Goal: Information Seeking & Learning: Learn about a topic

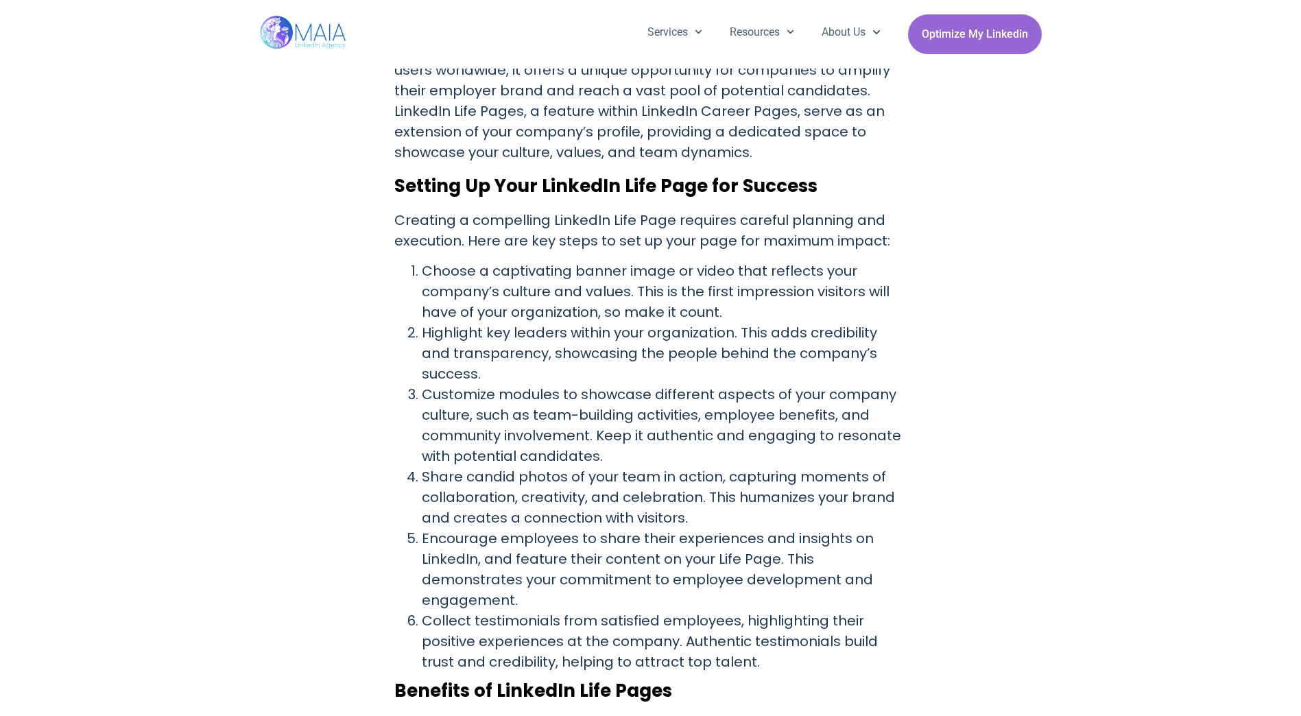
scroll to position [812, 0]
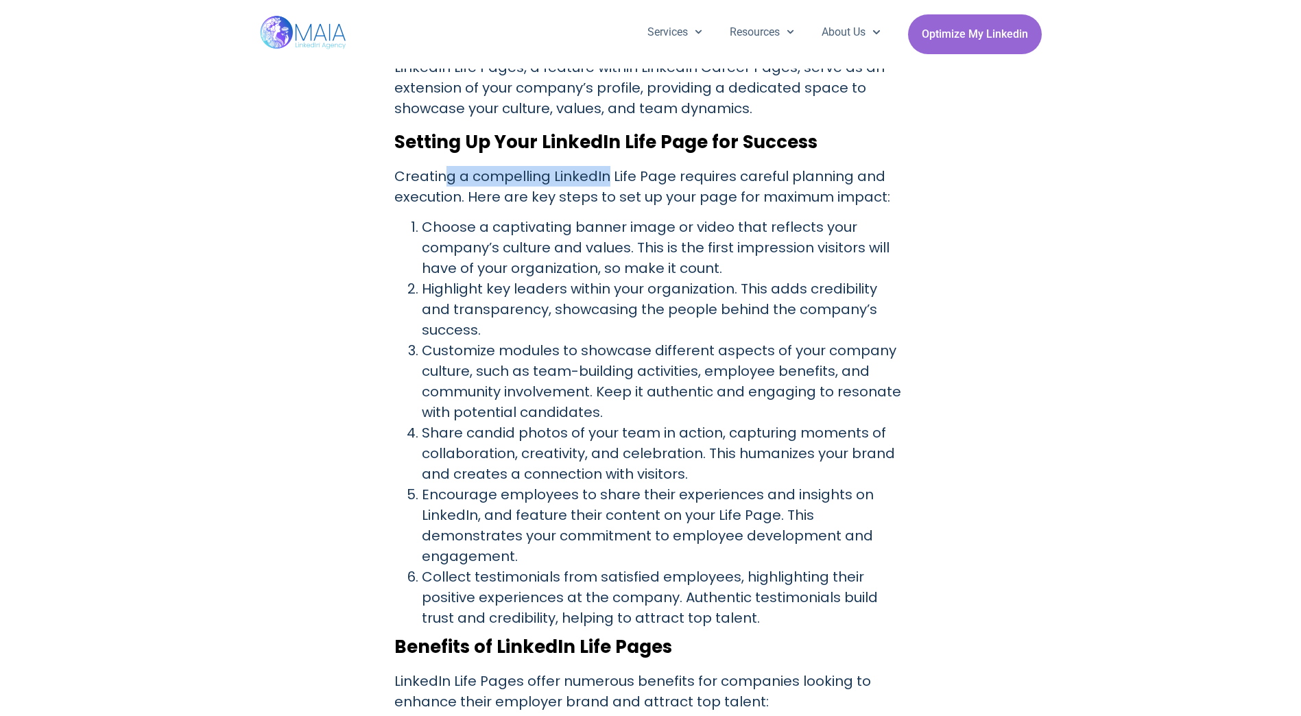
drag, startPoint x: 470, startPoint y: 161, endPoint x: 606, endPoint y: 159, distance: 135.8
click at [606, 159] on div "Discover how LinkedIn Life Pages can elevate your company’s online presence, at…" at bounding box center [650, 641] width 513 height 1898
drag, startPoint x: 606, startPoint y: 159, endPoint x: 631, endPoint y: 226, distance: 71.8
click at [631, 226] on li "Choose a captivating banner image or video that reflects your company’s culture…" at bounding box center [664, 248] width 485 height 62
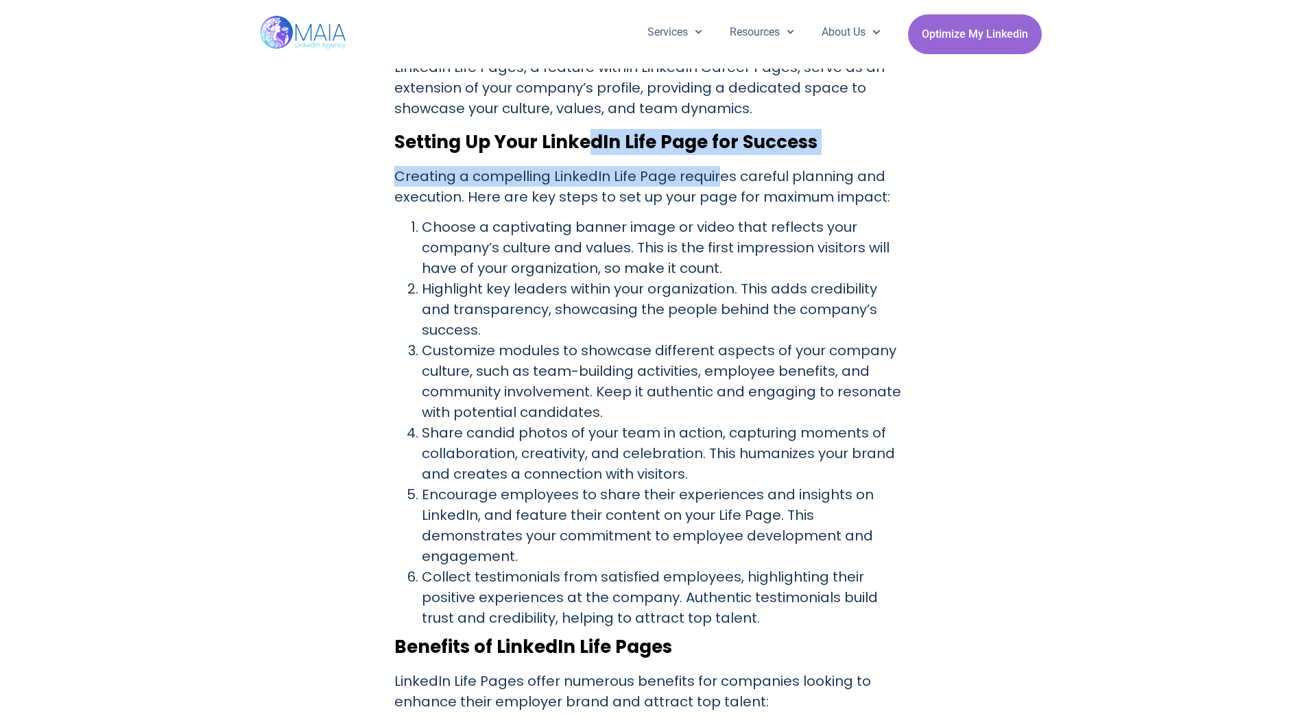
drag, startPoint x: 593, startPoint y: 153, endPoint x: 720, endPoint y: 161, distance: 127.1
click at [720, 161] on div "Discover how LinkedIn Life Pages can elevate your company’s online presence, at…" at bounding box center [650, 641] width 513 height 1898
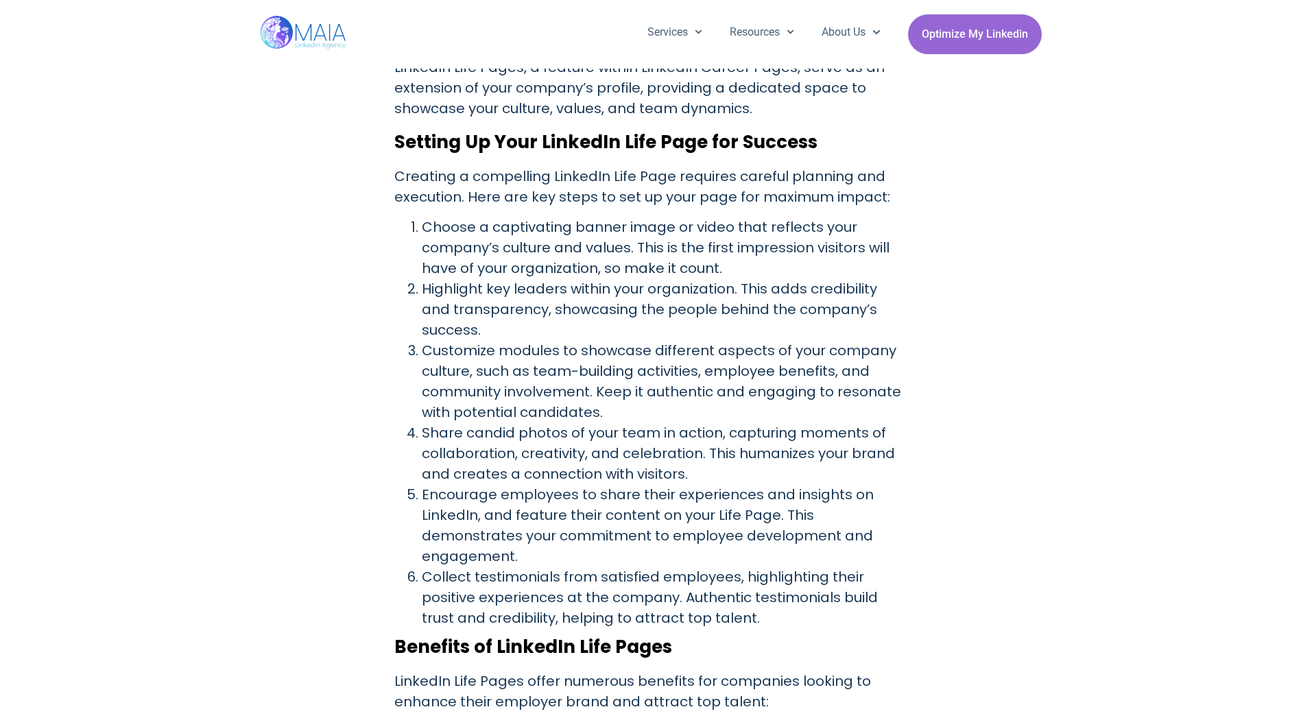
drag, startPoint x: 720, startPoint y: 161, endPoint x: 657, endPoint y: 285, distance: 138.6
click at [657, 285] on li "Highlight key leaders within your organization. This adds credibility and trans…" at bounding box center [664, 309] width 485 height 62
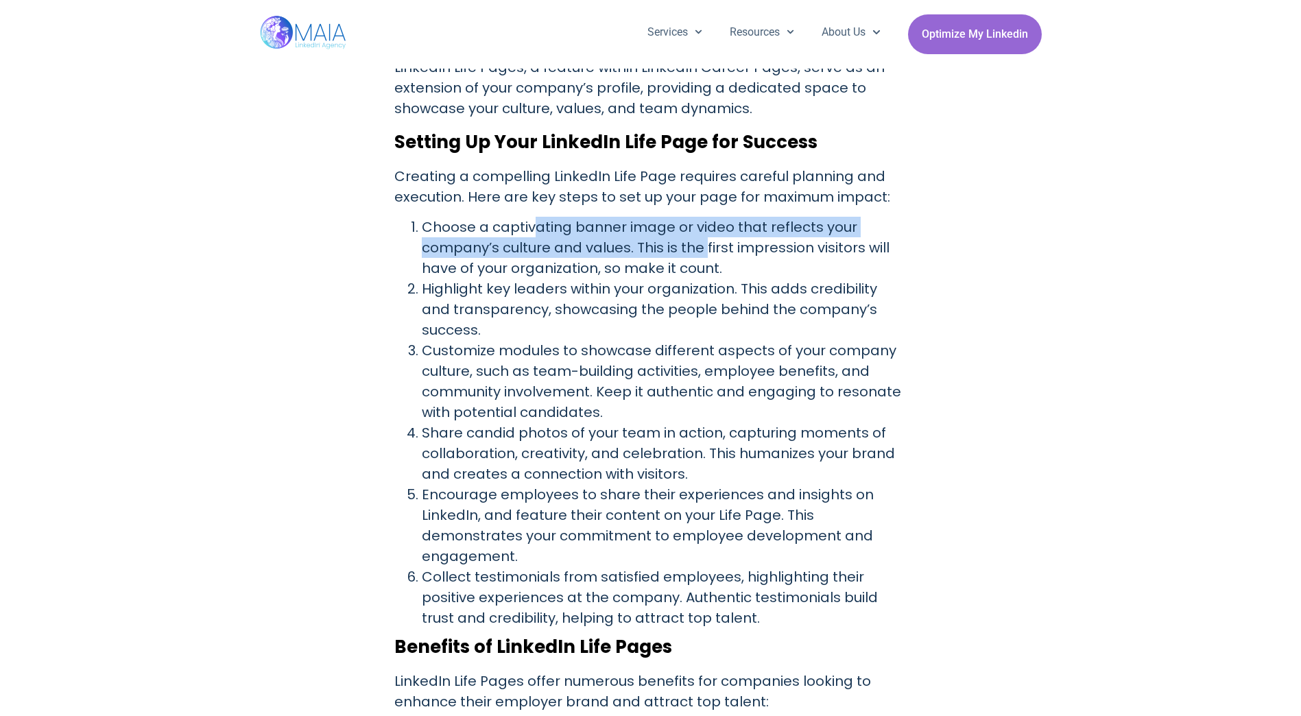
drag, startPoint x: 538, startPoint y: 231, endPoint x: 729, endPoint y: 247, distance: 191.9
click at [729, 247] on li "Choose a captivating banner image or video that reflects your company’s culture…" at bounding box center [664, 248] width 485 height 62
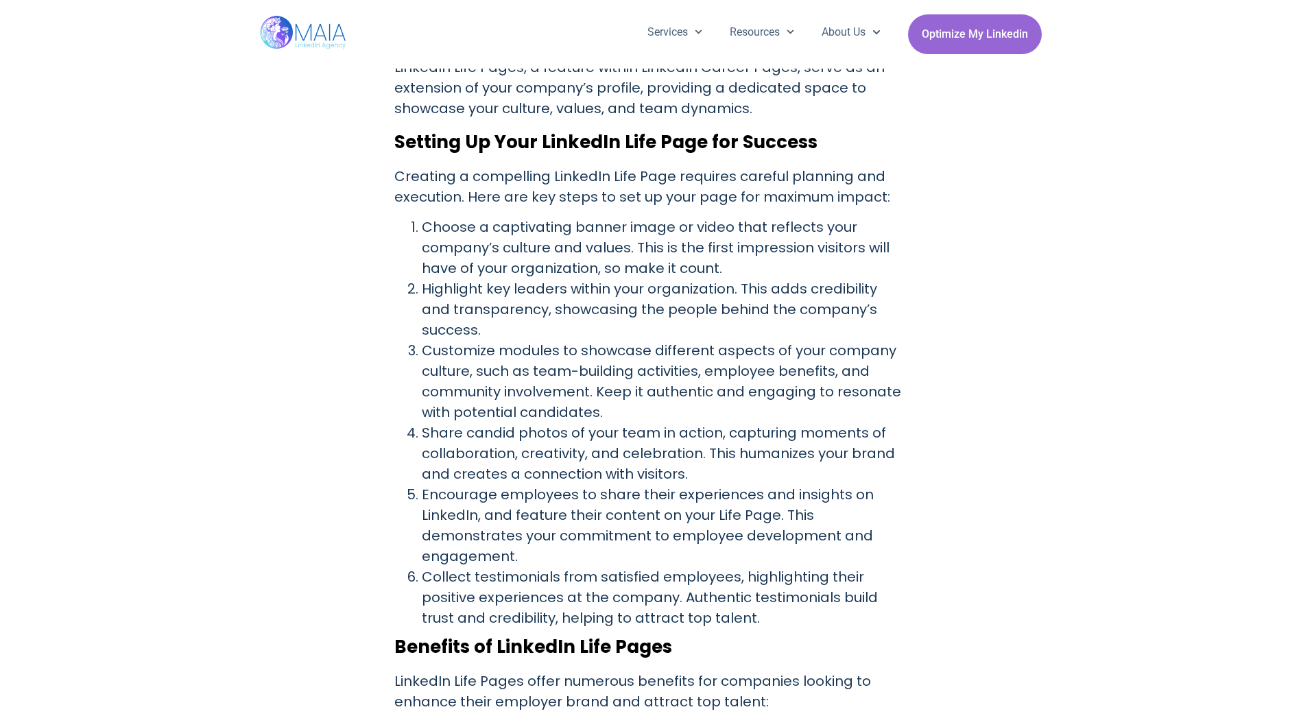
drag, startPoint x: 729, startPoint y: 247, endPoint x: 737, endPoint y: 335, distance: 88.8
click at [737, 340] on li "Customize modules to showcase different aspects of your company culture, such a…" at bounding box center [664, 381] width 485 height 82
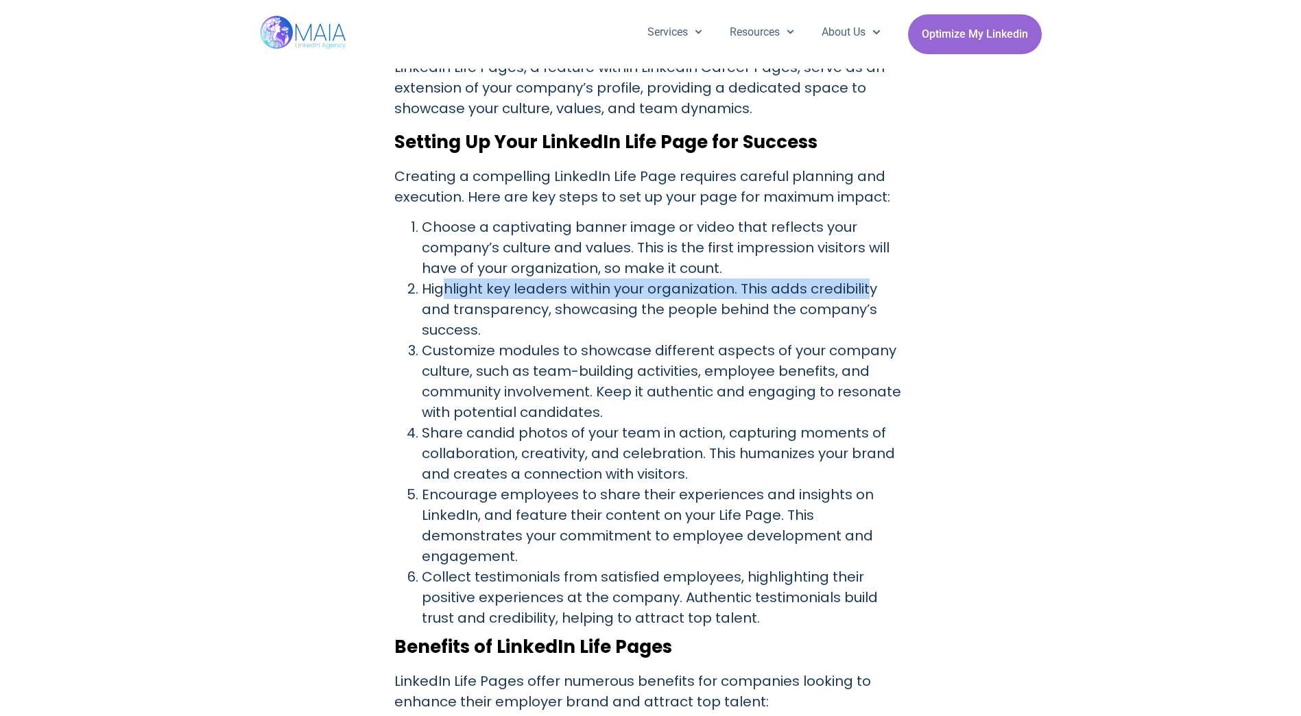
drag, startPoint x: 449, startPoint y: 289, endPoint x: 866, endPoint y: 298, distance: 416.9
click at [866, 298] on li "Highlight key leaders within your organization. This adds credibility and trans…" at bounding box center [664, 309] width 485 height 62
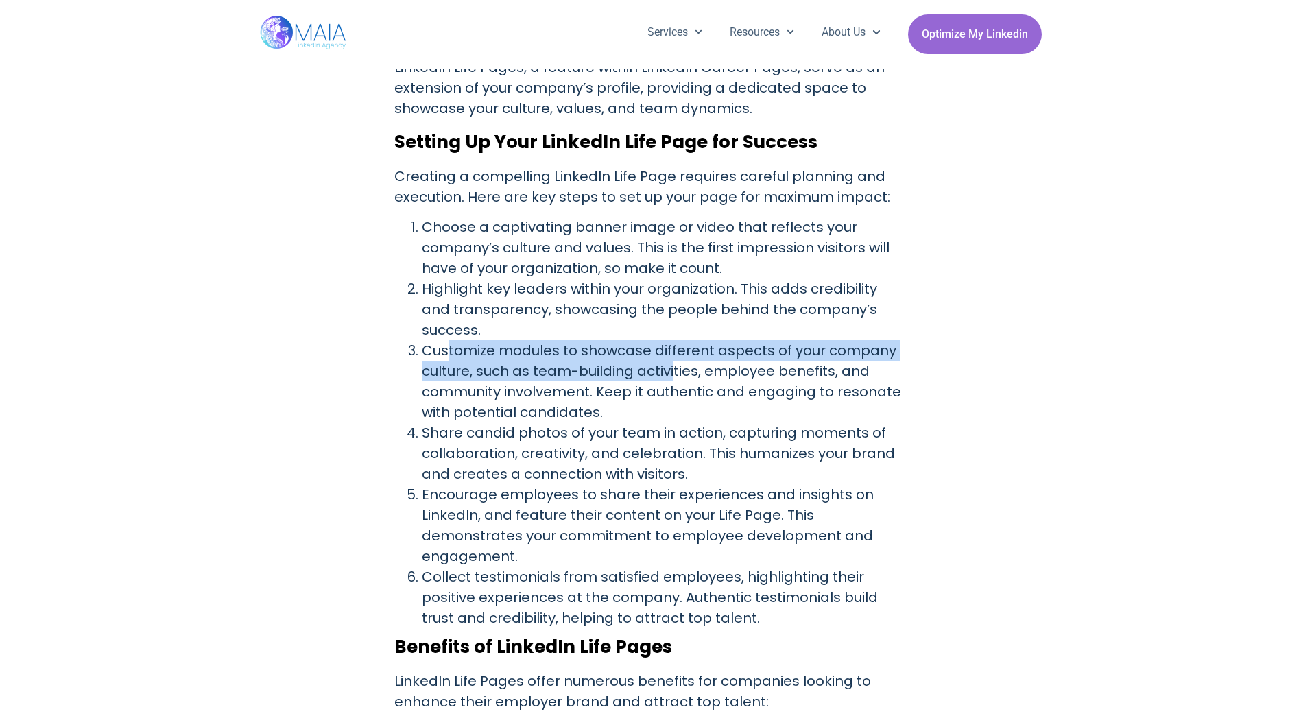
drag, startPoint x: 449, startPoint y: 334, endPoint x: 677, endPoint y: 343, distance: 227.8
click at [677, 343] on li "Customize modules to showcase different aspects of your company culture, such a…" at bounding box center [664, 381] width 485 height 82
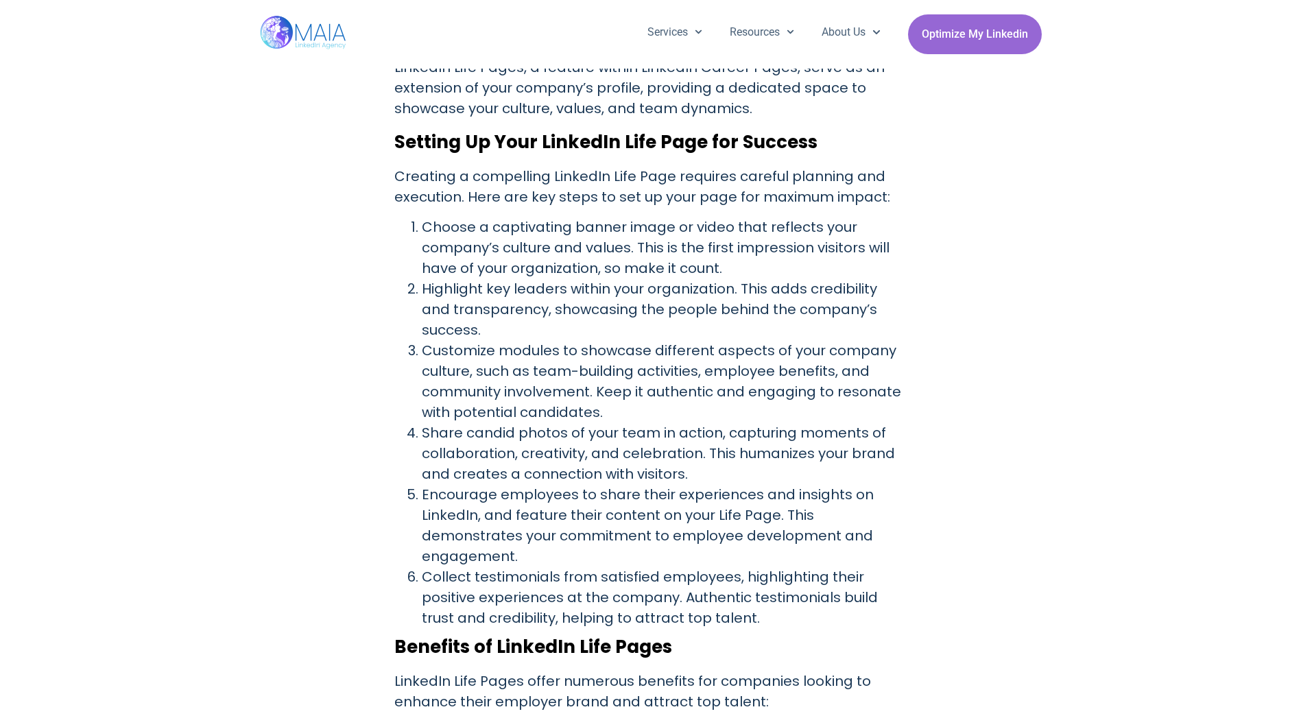
drag, startPoint x: 677, startPoint y: 343, endPoint x: 662, endPoint y: 414, distance: 72.1
click at [663, 422] on li "Share candid photos of your team in action, capturing moments of collaboration,…" at bounding box center [664, 453] width 485 height 62
drag, startPoint x: 663, startPoint y: 339, endPoint x: 879, endPoint y: 328, distance: 216.2
click at [879, 340] on li "Customize modules to showcase different aspects of your company culture, such a…" at bounding box center [664, 381] width 485 height 82
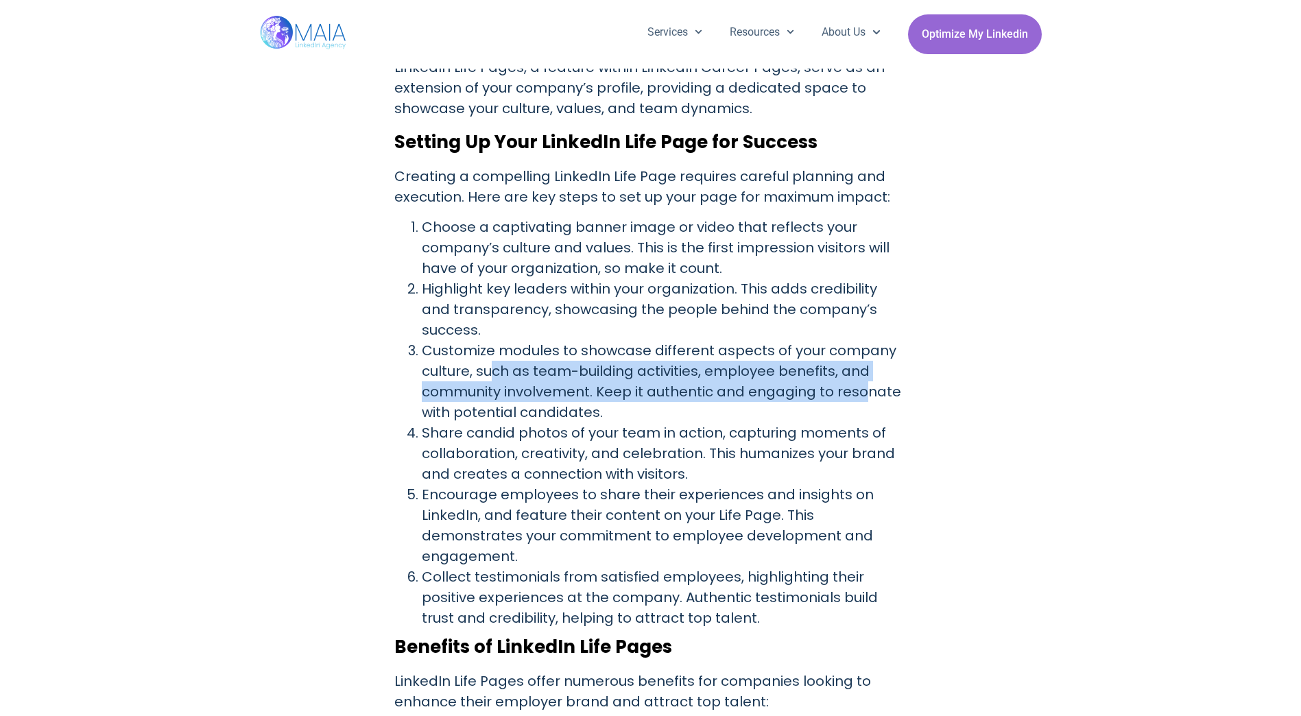
drag, startPoint x: 510, startPoint y: 352, endPoint x: 860, endPoint y: 376, distance: 350.5
click at [860, 376] on li "Customize modules to showcase different aspects of your company culture, such a…" at bounding box center [664, 381] width 485 height 82
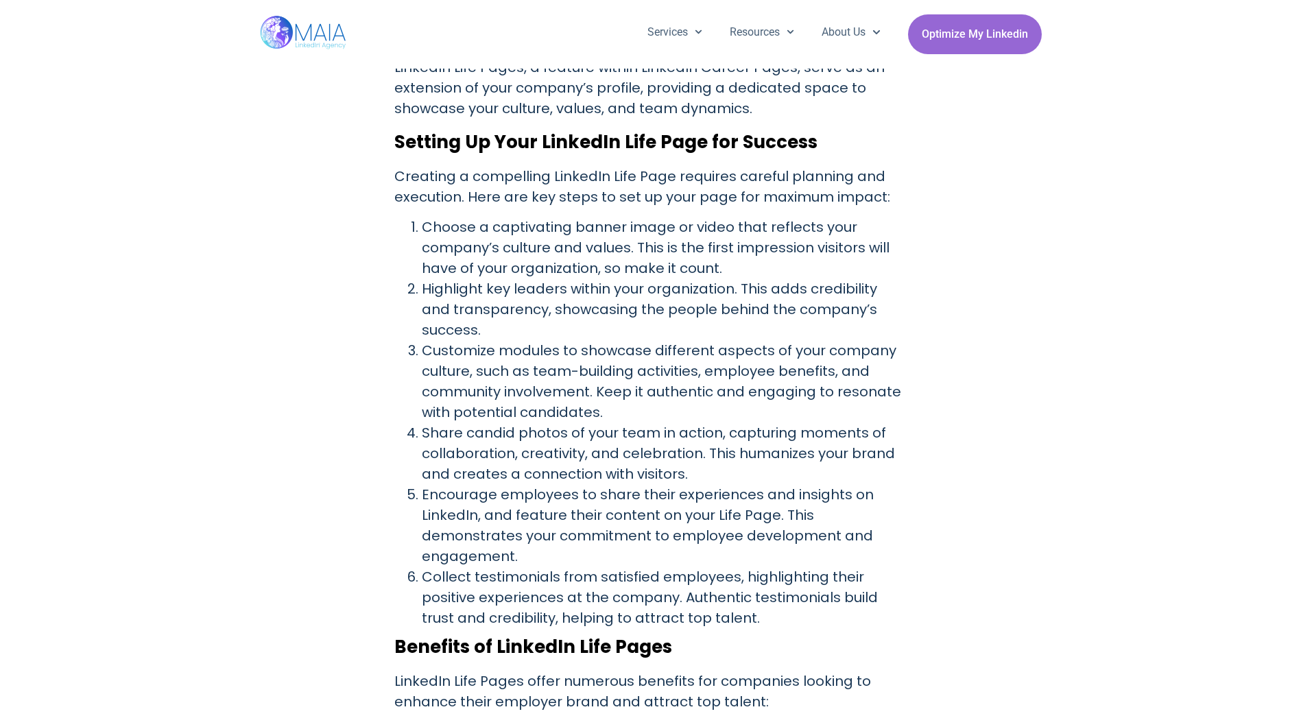
click at [644, 391] on li "Customize modules to showcase different aspects of your company culture, such a…" at bounding box center [664, 381] width 485 height 82
drag, startPoint x: 459, startPoint y: 380, endPoint x: 566, endPoint y: 376, distance: 107.1
click at [566, 376] on li "Customize modules to showcase different aspects of your company culture, such a…" at bounding box center [664, 381] width 485 height 82
drag, startPoint x: 566, startPoint y: 376, endPoint x: 603, endPoint y: 411, distance: 51.4
click at [603, 422] on li "Share candid photos of your team in action, capturing moments of collaboration,…" at bounding box center [664, 453] width 485 height 62
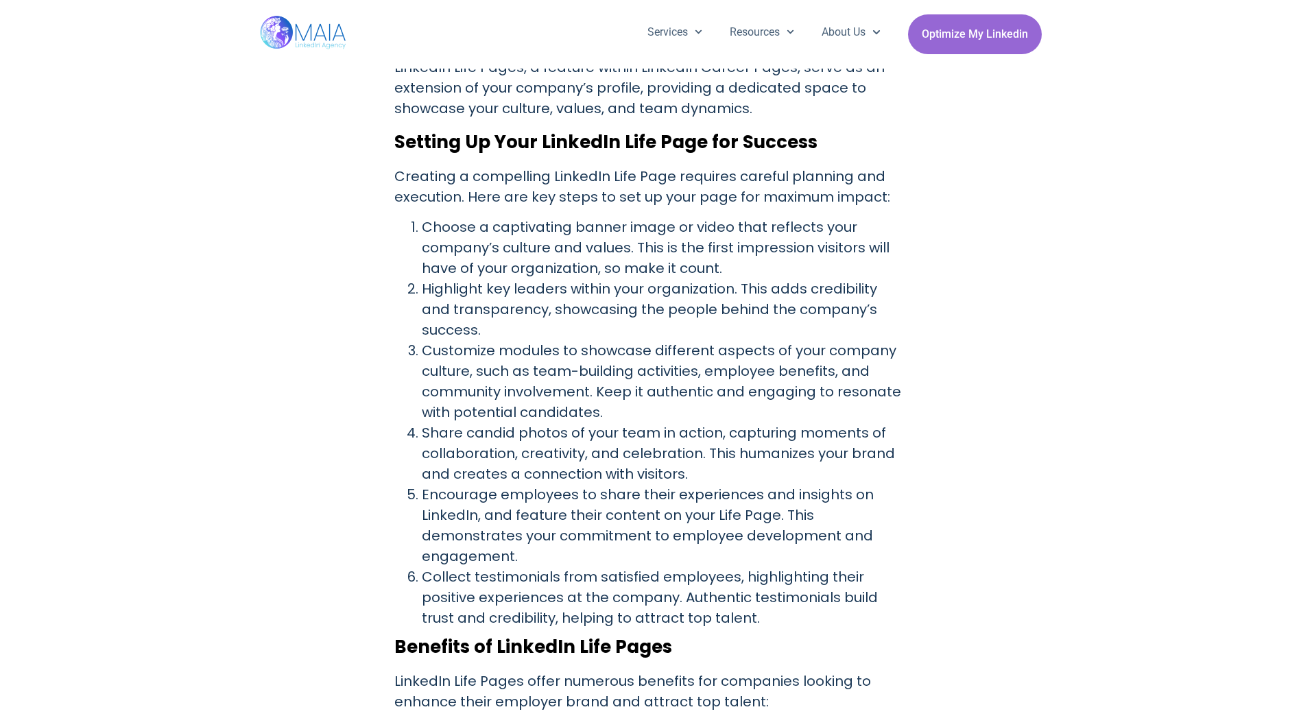
click at [569, 431] on li "Share candid photos of your team in action, capturing moments of collaboration,…" at bounding box center [664, 453] width 485 height 62
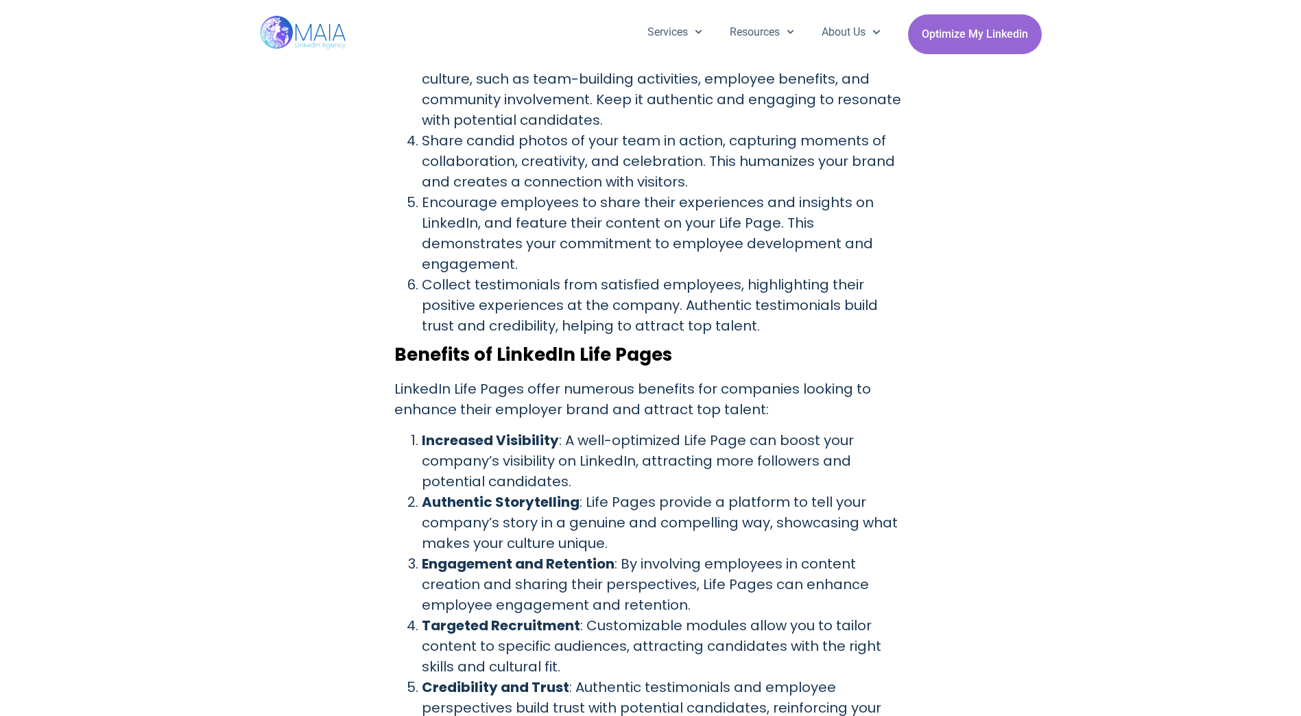
scroll to position [1155, 0]
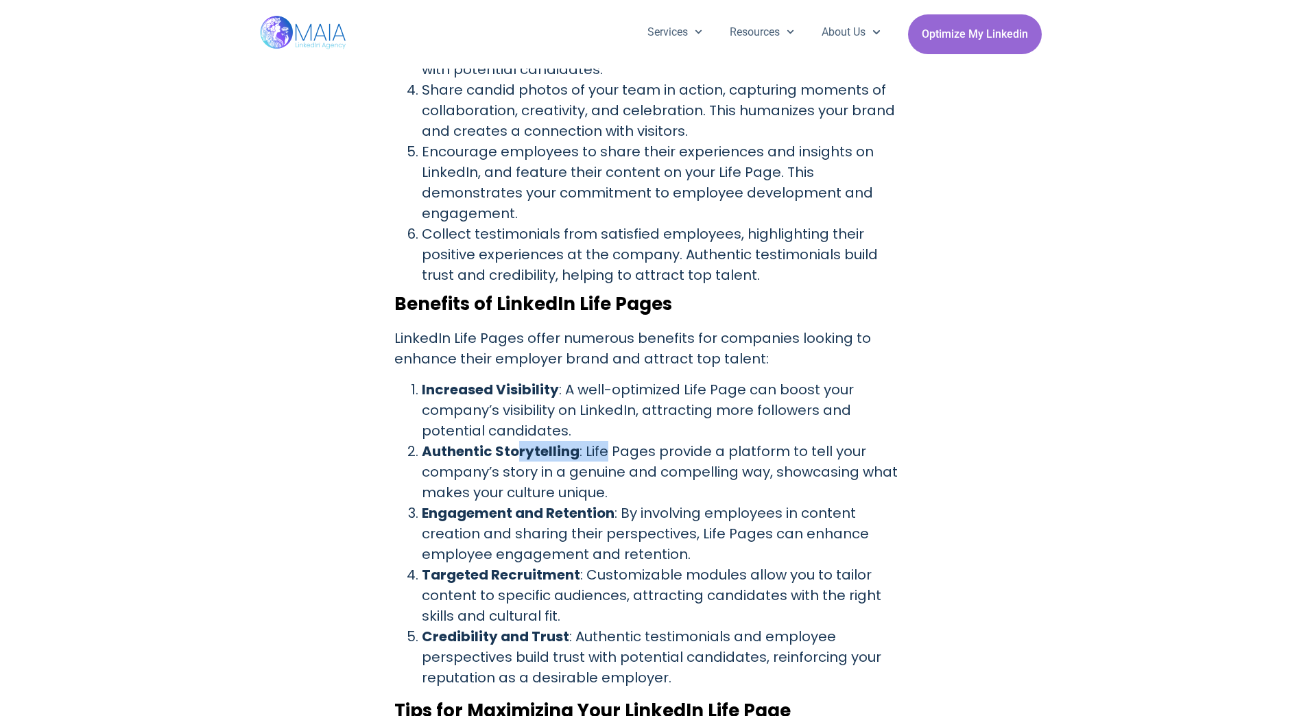
drag, startPoint x: 518, startPoint y: 425, endPoint x: 618, endPoint y: 431, distance: 100.3
click at [618, 441] on li "Authentic Storytelling : Life Pages provide a platform to tell your company’s s…" at bounding box center [664, 472] width 485 height 62
drag, startPoint x: 618, startPoint y: 431, endPoint x: 550, endPoint y: 485, distance: 86.9
click at [553, 503] on strong "Engagement and Retention" at bounding box center [518, 512] width 193 height 19
drag, startPoint x: 487, startPoint y: 489, endPoint x: 583, endPoint y: 492, distance: 96.0
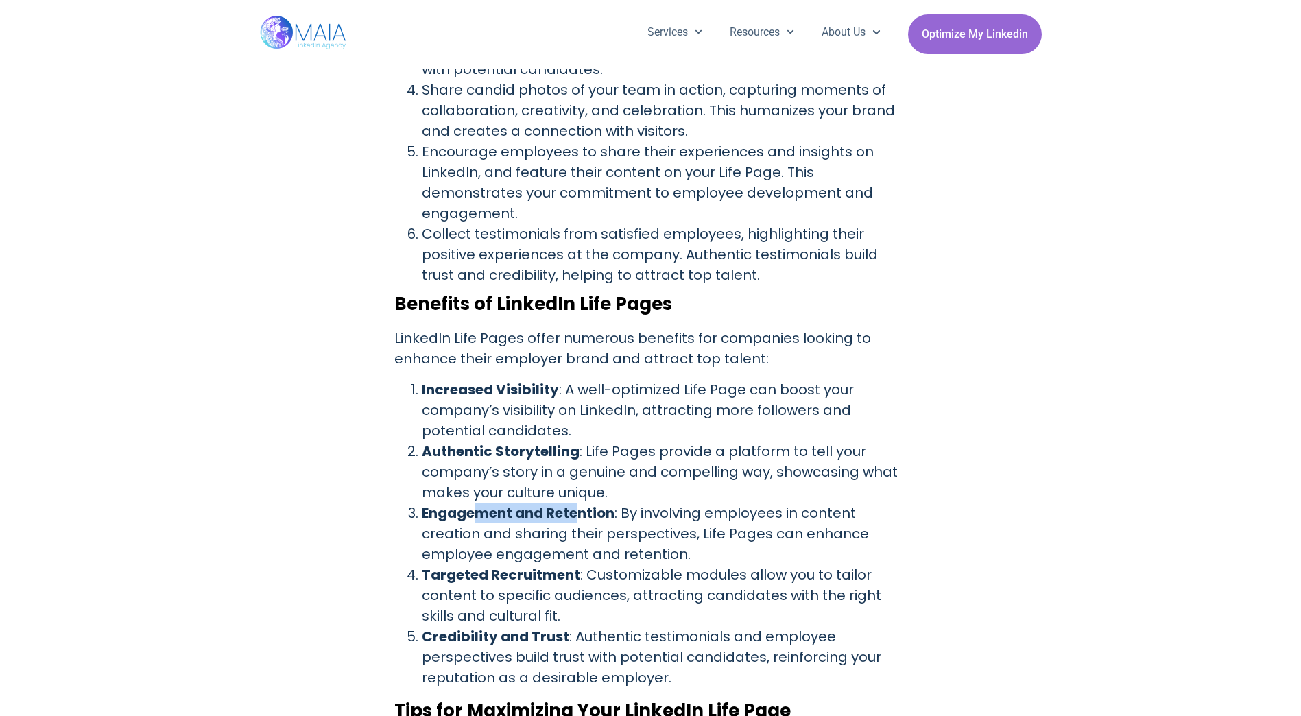
click at [583, 503] on strong "Engagement and Retention" at bounding box center [518, 512] width 193 height 19
drag, startPoint x: 583, startPoint y: 492, endPoint x: 602, endPoint y: 511, distance: 26.7
click at [602, 511] on li "Engagement and Retention : By involving employees in content creation and shari…" at bounding box center [664, 534] width 485 height 62
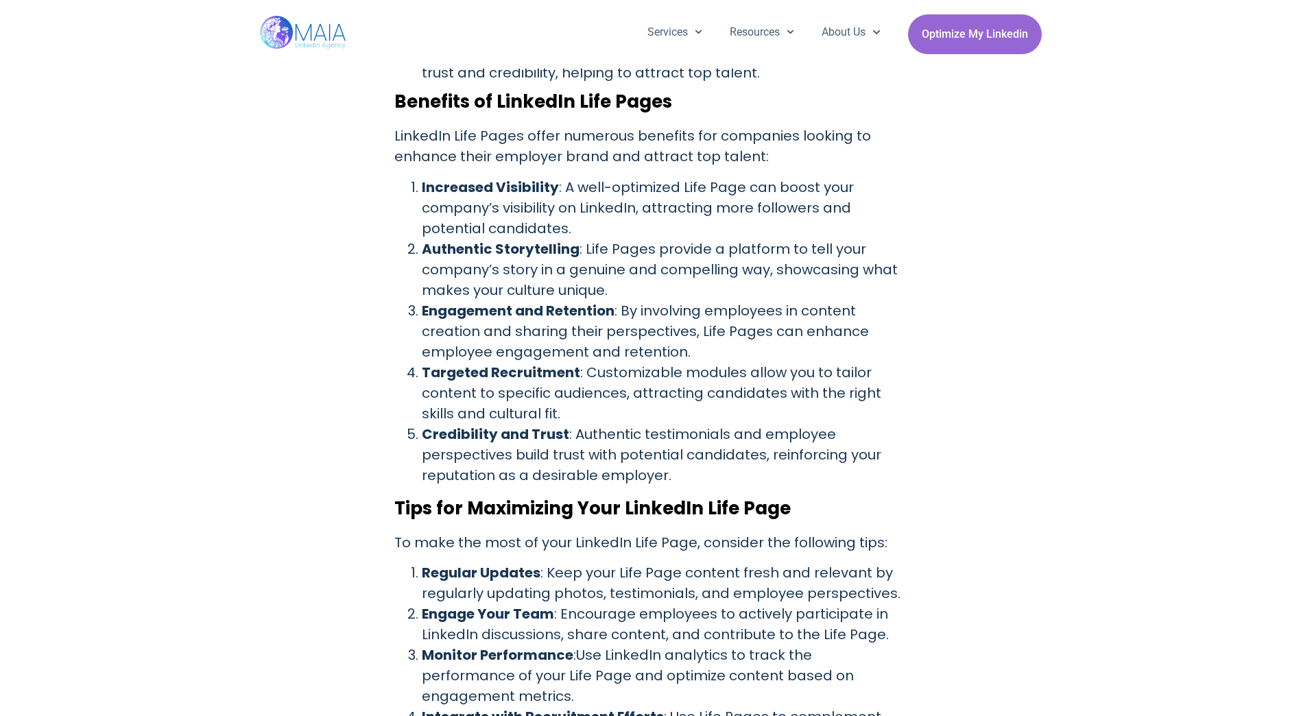
scroll to position [1361, 0]
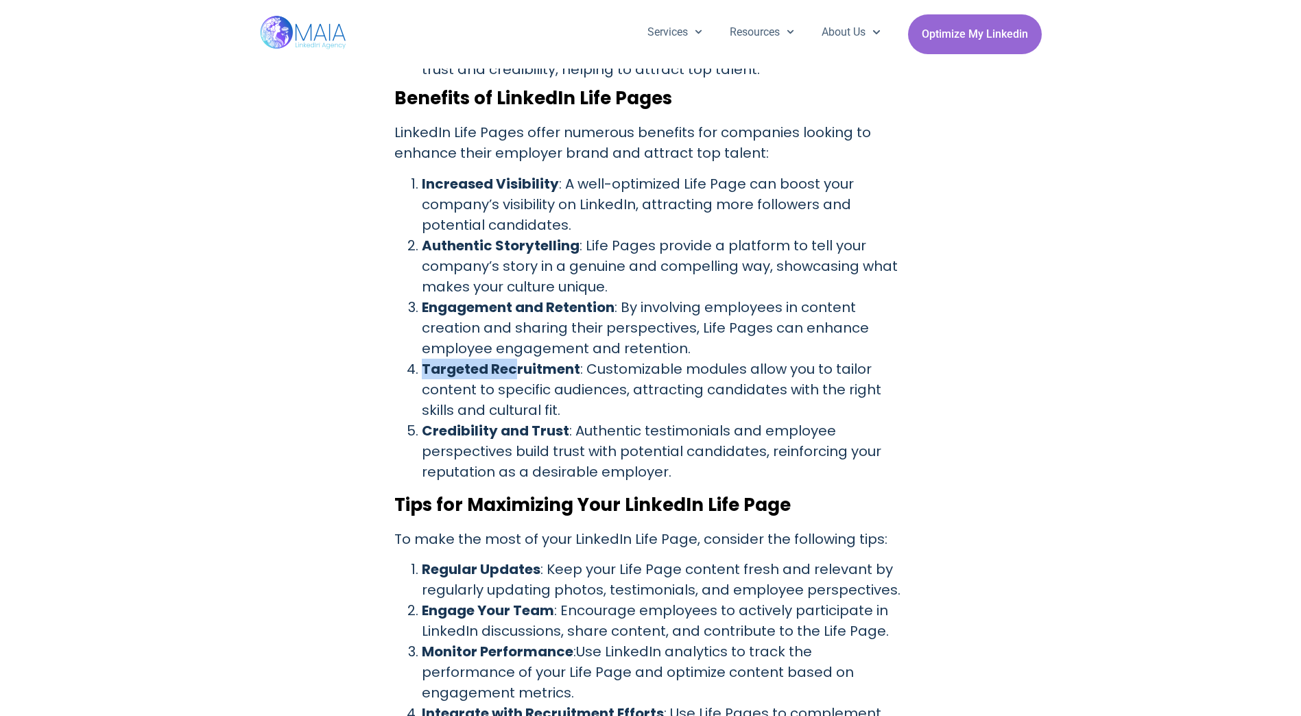
drag, startPoint x: 425, startPoint y: 341, endPoint x: 518, endPoint y: 339, distance: 92.6
click at [518, 359] on strong "Targeted Recruitment" at bounding box center [501, 368] width 158 height 19
drag, startPoint x: 518, startPoint y: 339, endPoint x: 550, endPoint y: 361, distance: 38.6
click at [550, 361] on li "Targeted Recruitment : Customizable modules allow you to tailor content to spec…" at bounding box center [664, 390] width 485 height 62
click at [475, 359] on li "Targeted Recruitment : Customizable modules allow you to tailor content to spec…" at bounding box center [664, 390] width 485 height 62
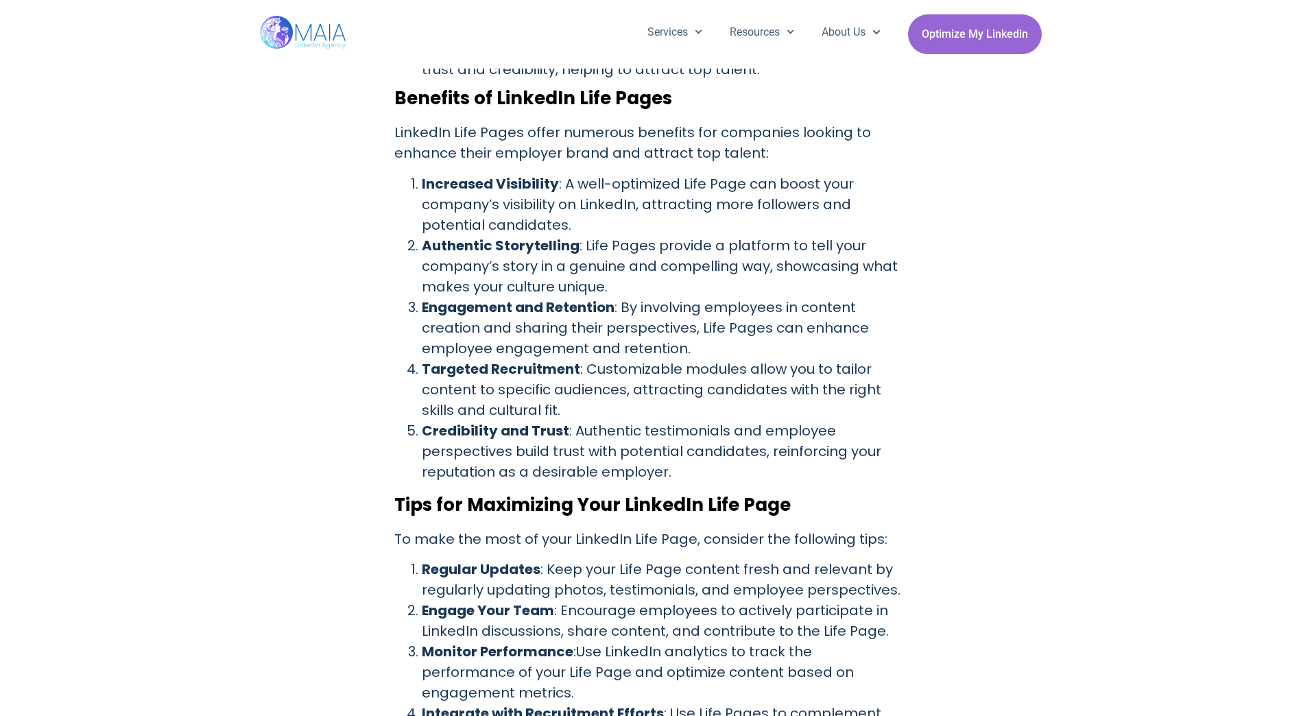
click at [500, 421] on strong "Credibility and Trust" at bounding box center [495, 430] width 147 height 19
drag, startPoint x: 426, startPoint y: 404, endPoint x: 570, endPoint y: 411, distance: 143.4
click at [570, 420] on li "Credibility and Trust : Authentic testimonials and employee perspectives build …" at bounding box center [664, 451] width 485 height 62
drag, startPoint x: 570, startPoint y: 411, endPoint x: 559, endPoint y: 454, distance: 44.4
click at [559, 454] on li "Credibility and Trust : Authentic testimonials and employee perspectives build …" at bounding box center [664, 451] width 485 height 62
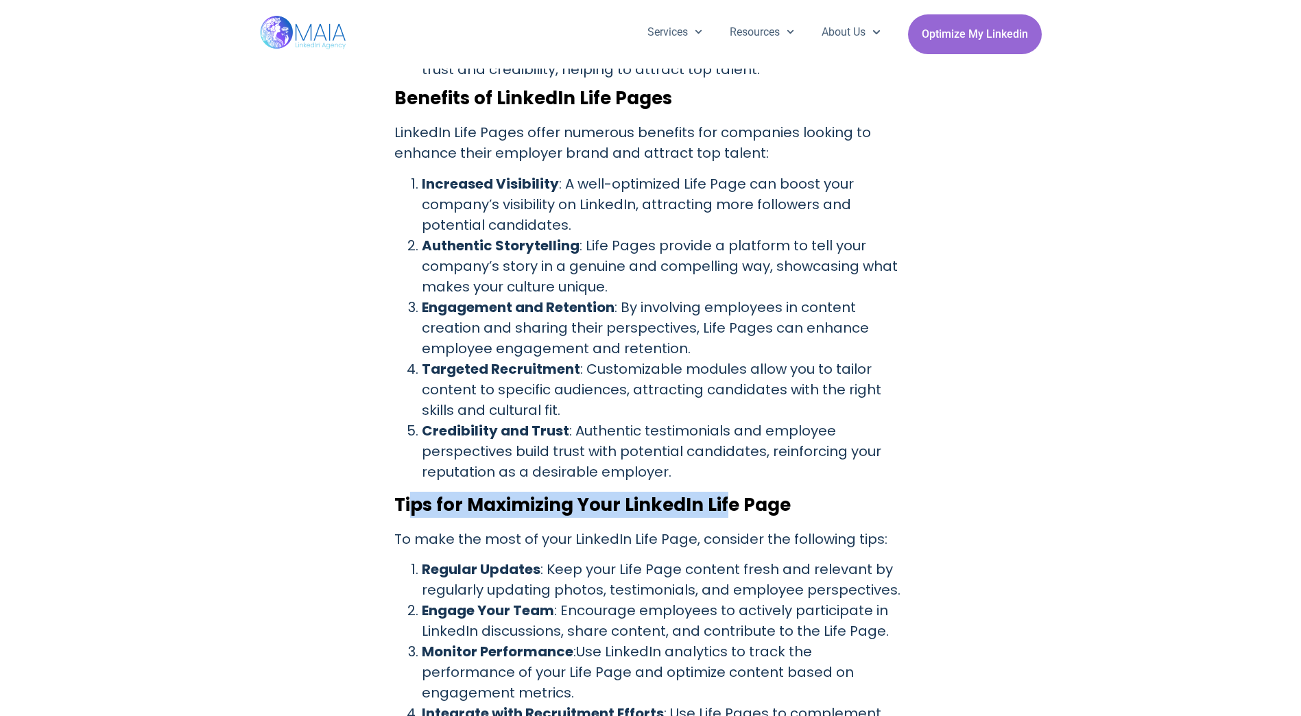
drag, startPoint x: 413, startPoint y: 483, endPoint x: 727, endPoint y: 469, distance: 314.3
click at [727, 469] on div "Discover how LinkedIn Life Pages can elevate your company’s online presence, at…" at bounding box center [650, 93] width 513 height 1898
drag, startPoint x: 727, startPoint y: 469, endPoint x: 505, endPoint y: 489, distance: 223.1
click at [511, 492] on strong "Tips for Maximizing Your LinkedIn Life Page" at bounding box center [592, 504] width 396 height 25
click at [437, 492] on strong "Tips for Maximizing Your LinkedIn Life Page" at bounding box center [592, 504] width 396 height 25
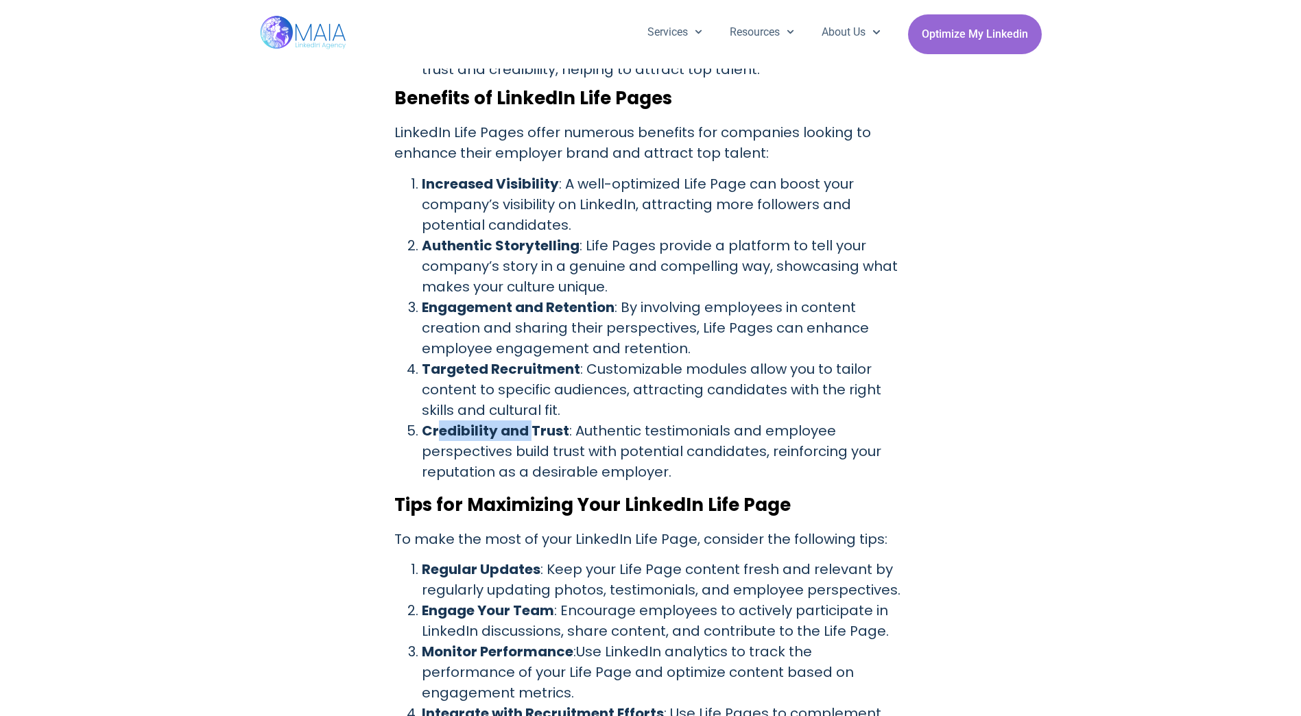
drag, startPoint x: 435, startPoint y: 409, endPoint x: 532, endPoint y: 400, distance: 97.0
click at [532, 421] on strong "Credibility and Trust" at bounding box center [495, 430] width 147 height 19
drag, startPoint x: 532, startPoint y: 400, endPoint x: 479, endPoint y: 444, distance: 68.6
click at [479, 444] on li "Credibility and Trust : Authentic testimonials and employee perspectives build …" at bounding box center [664, 451] width 485 height 62
drag, startPoint x: 423, startPoint y: 407, endPoint x: 571, endPoint y: 409, distance: 148.1
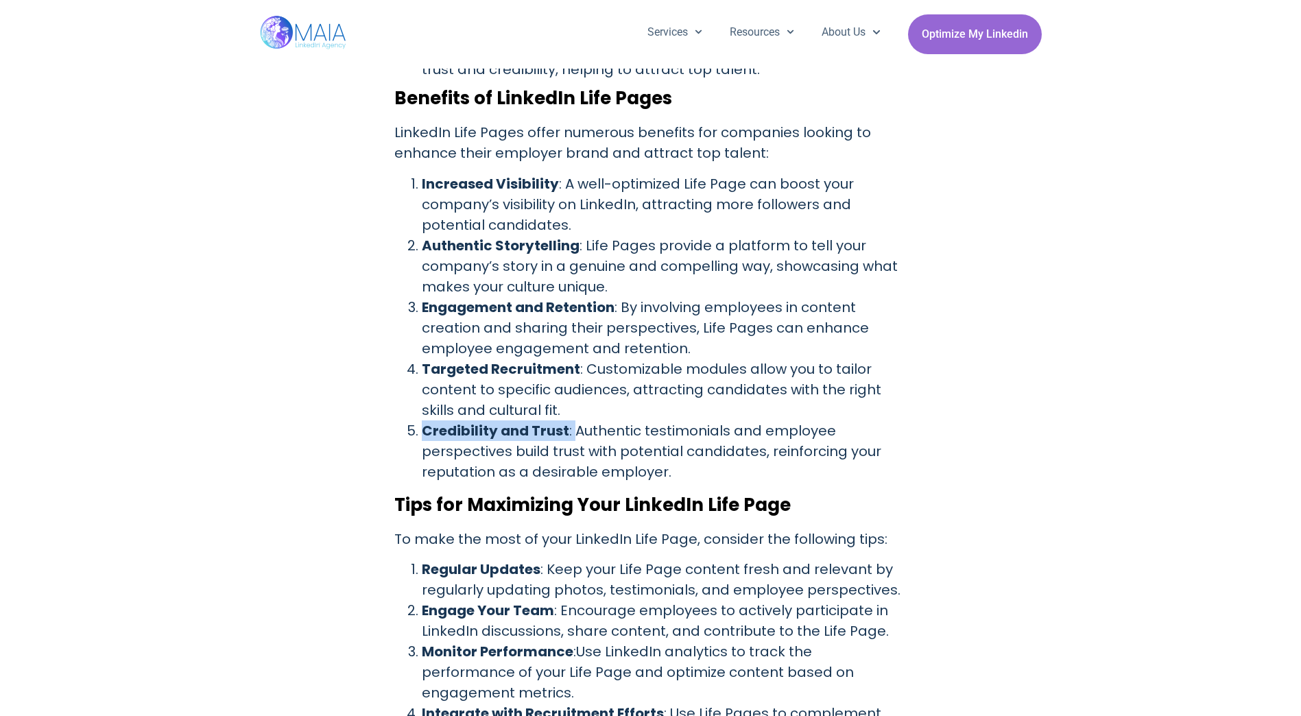
click at [571, 420] on li "Credibility and Trust : Authentic testimonials and employee perspectives build …" at bounding box center [664, 451] width 485 height 62
drag, startPoint x: 571, startPoint y: 409, endPoint x: 574, endPoint y: 468, distance: 59.0
click at [574, 468] on div "Discover how LinkedIn Life Pages can elevate your company’s online presence, at…" at bounding box center [650, 93] width 513 height 1898
drag, startPoint x: 422, startPoint y: 409, endPoint x: 569, endPoint y: 404, distance: 146.8
click at [569, 420] on li "Credibility and Trust : Authentic testimonials and employee perspectives build …" at bounding box center [664, 451] width 485 height 62
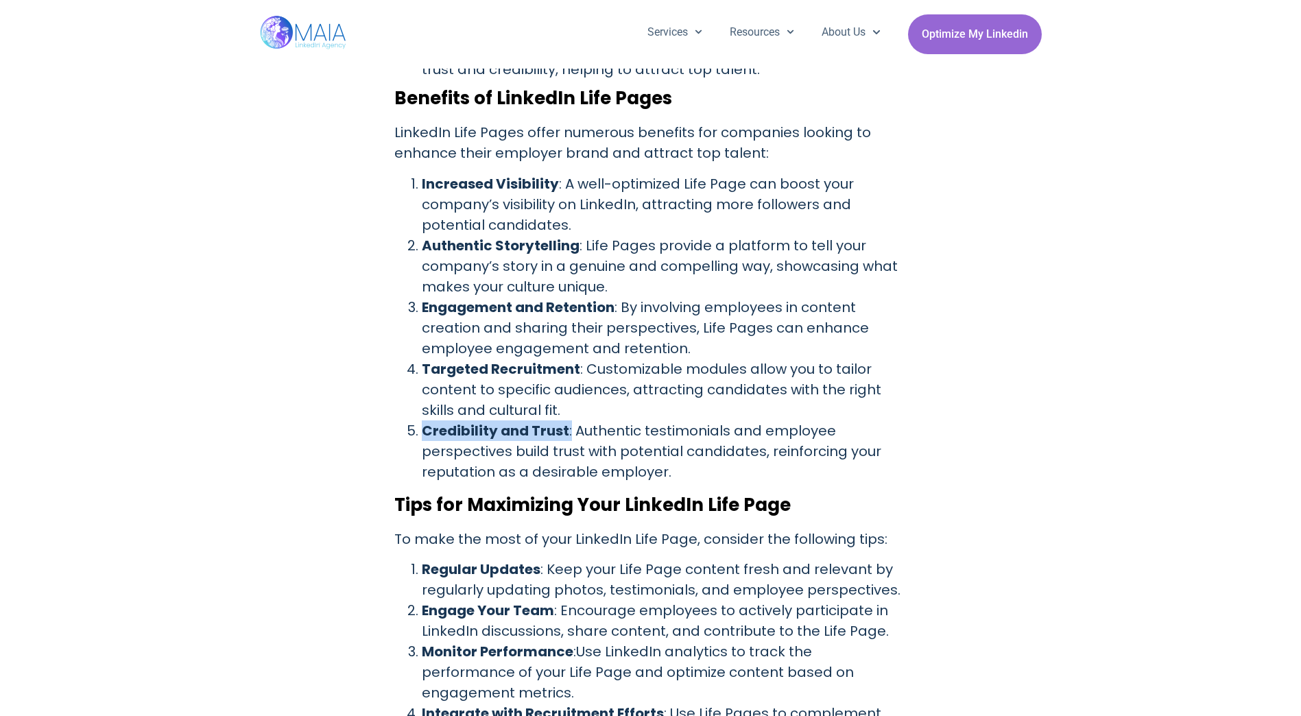
drag, startPoint x: 569, startPoint y: 404, endPoint x: 548, endPoint y: 418, distance: 24.7
click at [551, 421] on strong "Credibility and Trust" at bounding box center [495, 430] width 147 height 19
click at [459, 370] on li "Targeted Recruitment : Customizable modules allow you to tailor content to spec…" at bounding box center [664, 390] width 485 height 62
drag, startPoint x: 426, startPoint y: 348, endPoint x: 570, endPoint y: 356, distance: 144.2
click at [570, 359] on strong "Targeted Recruitment" at bounding box center [501, 368] width 158 height 19
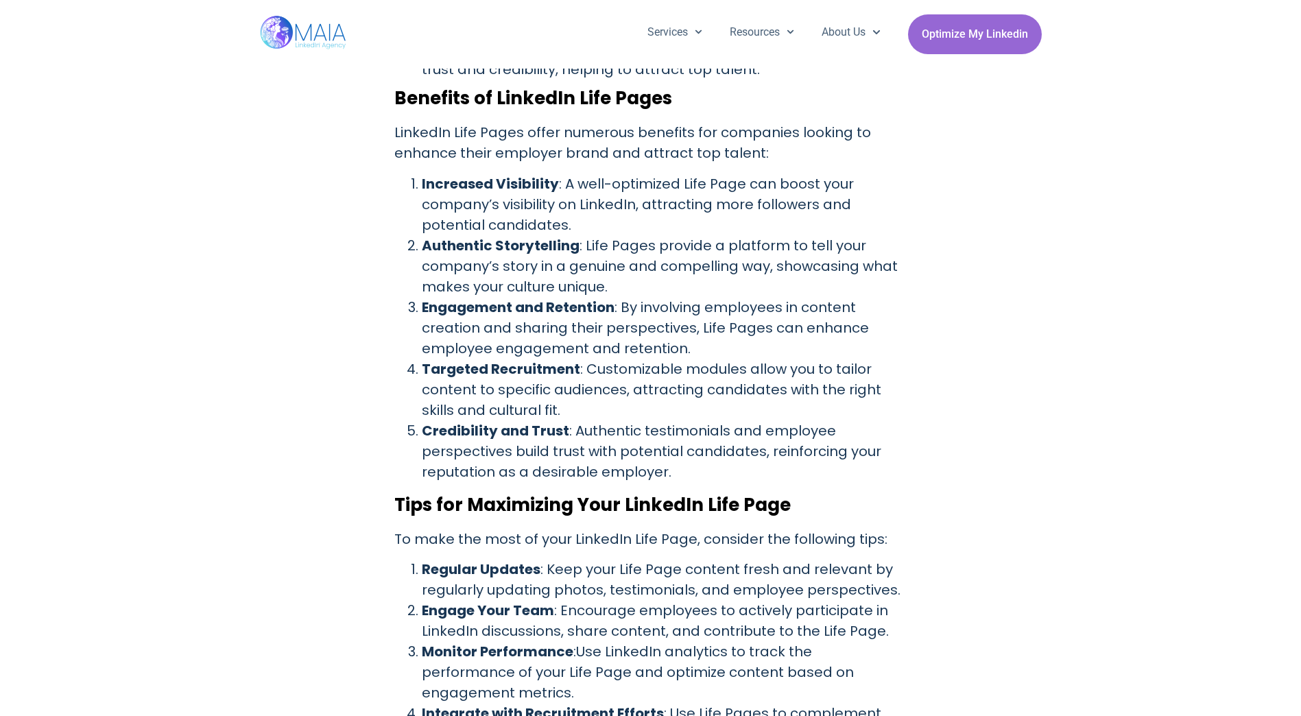
drag, startPoint x: 570, startPoint y: 356, endPoint x: 583, endPoint y: 350, distance: 13.8
click at [583, 359] on li "Targeted Recruitment : Customizable modules allow you to tailor content to spec…" at bounding box center [664, 390] width 485 height 62
drag, startPoint x: 579, startPoint y: 349, endPoint x: 401, endPoint y: 347, distance: 178.3
click at [401, 347] on ol "Increased Visibility : A well-optimized Life Page can boost your company’s visi…" at bounding box center [650, 327] width 513 height 309
click at [694, 297] on li "Engagement and Retention : By involving employees in content creation and shari…" at bounding box center [664, 328] width 485 height 62
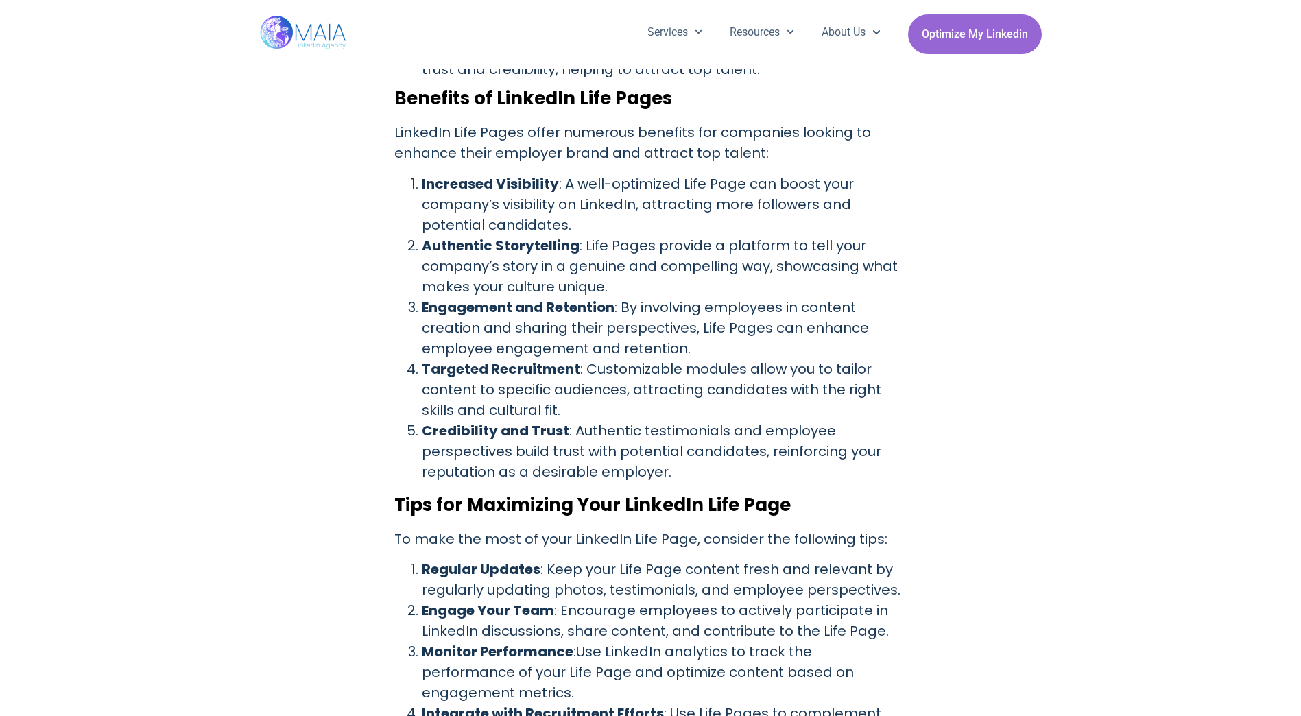
scroll to position [1567, 0]
